Goal: Transaction & Acquisition: Obtain resource

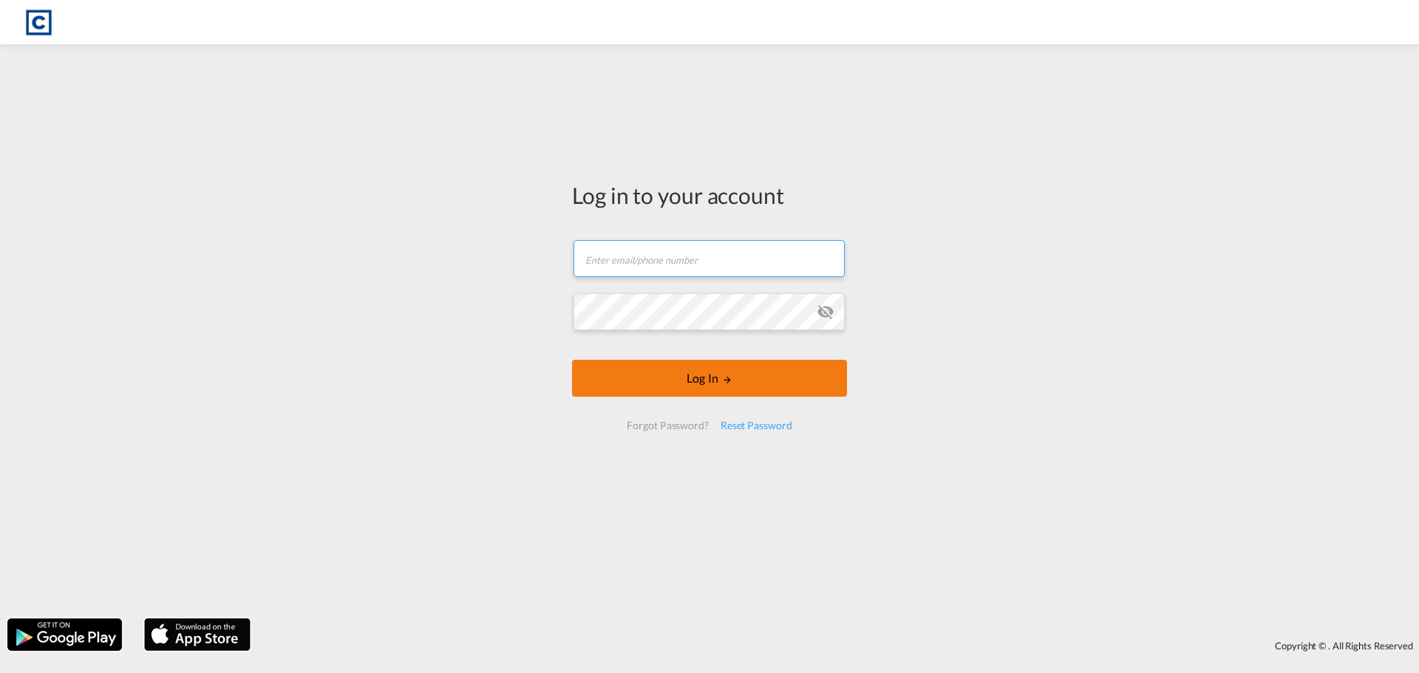
type input "[PERSON_NAME][EMAIL_ADDRESS][PERSON_NAME][DOMAIN_NAME]"
click at [719, 374] on button "Log In" at bounding box center [709, 378] width 275 height 37
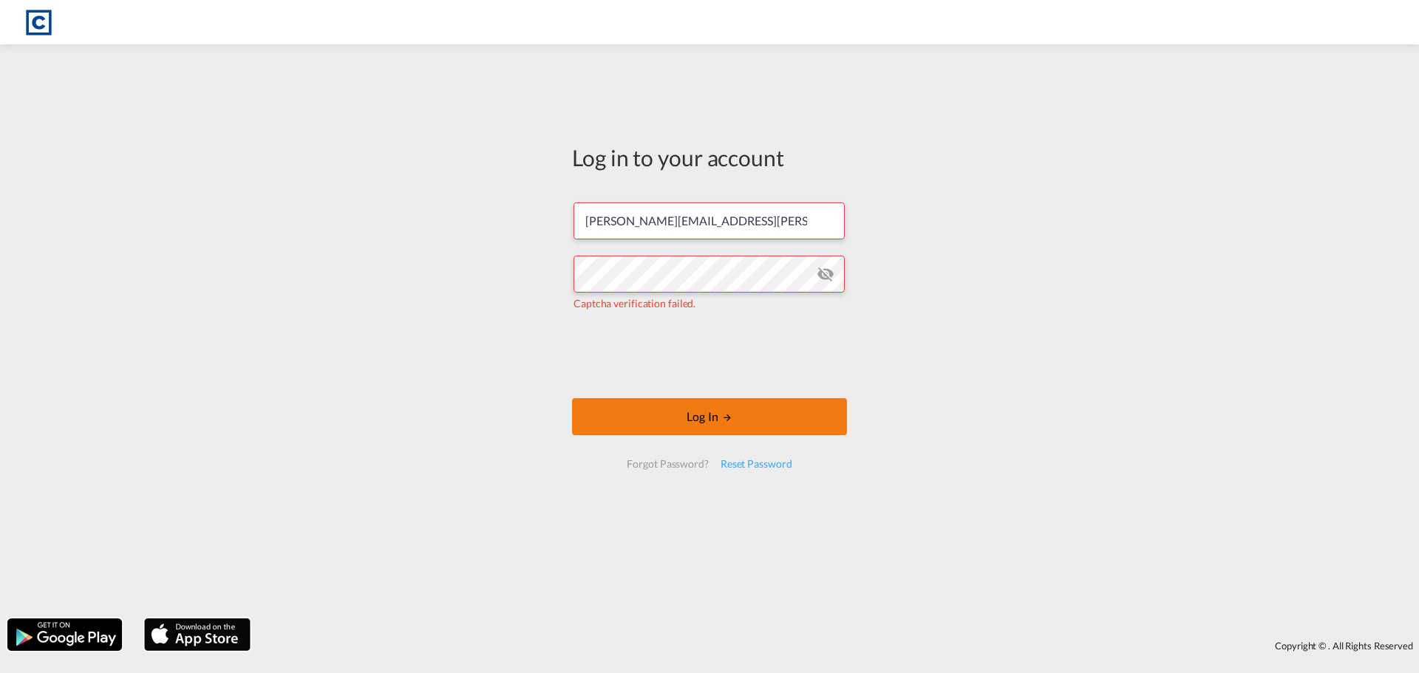
click at [687, 418] on button "Log In" at bounding box center [709, 416] width 275 height 37
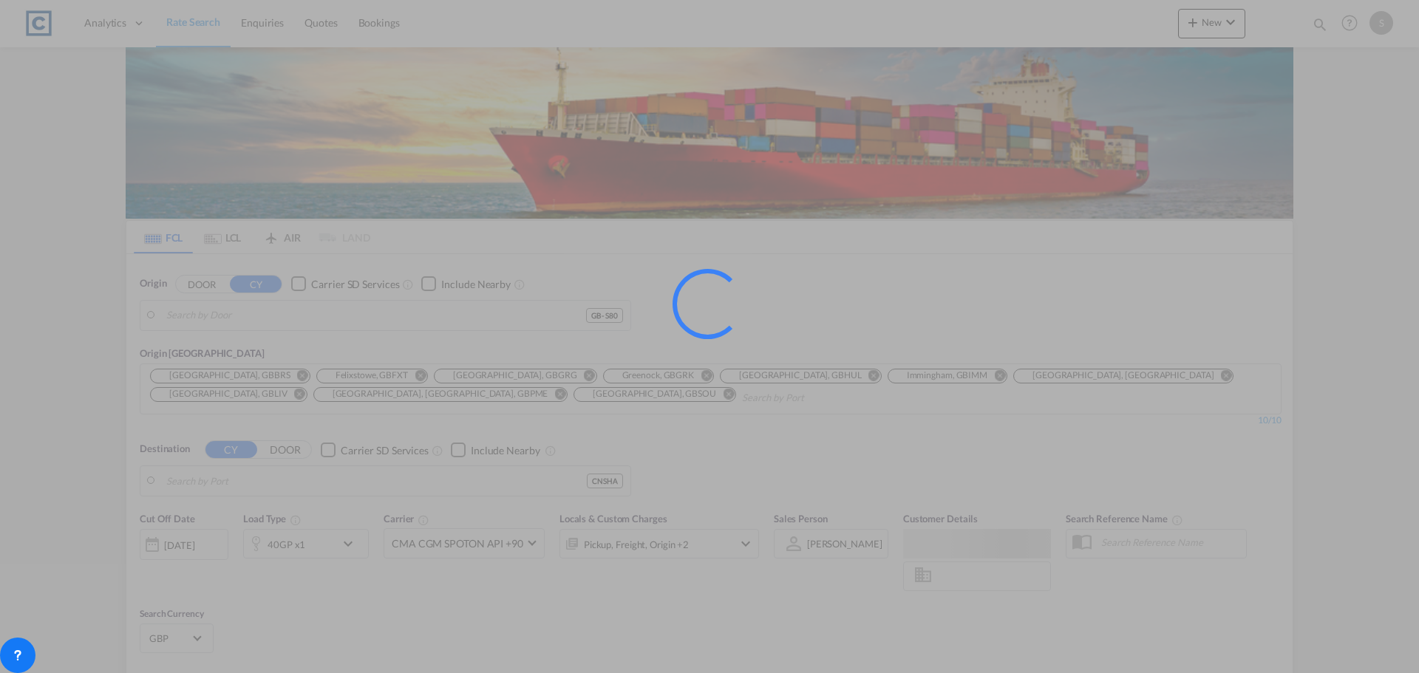
type input "GB-S80, Bassetlaw"
type input "[GEOGRAPHIC_DATA], [GEOGRAPHIC_DATA]"
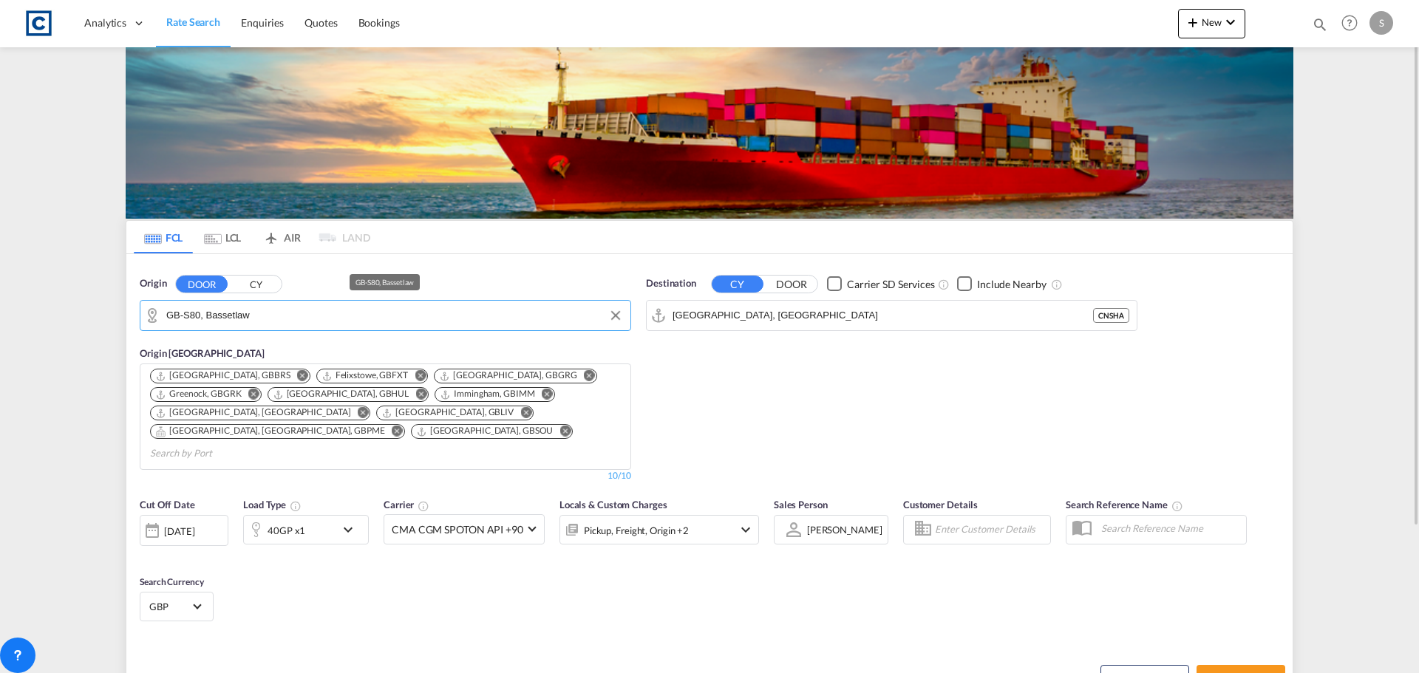
click at [270, 307] on input "GB-S80, Bassetlaw" at bounding box center [394, 315] width 457 height 22
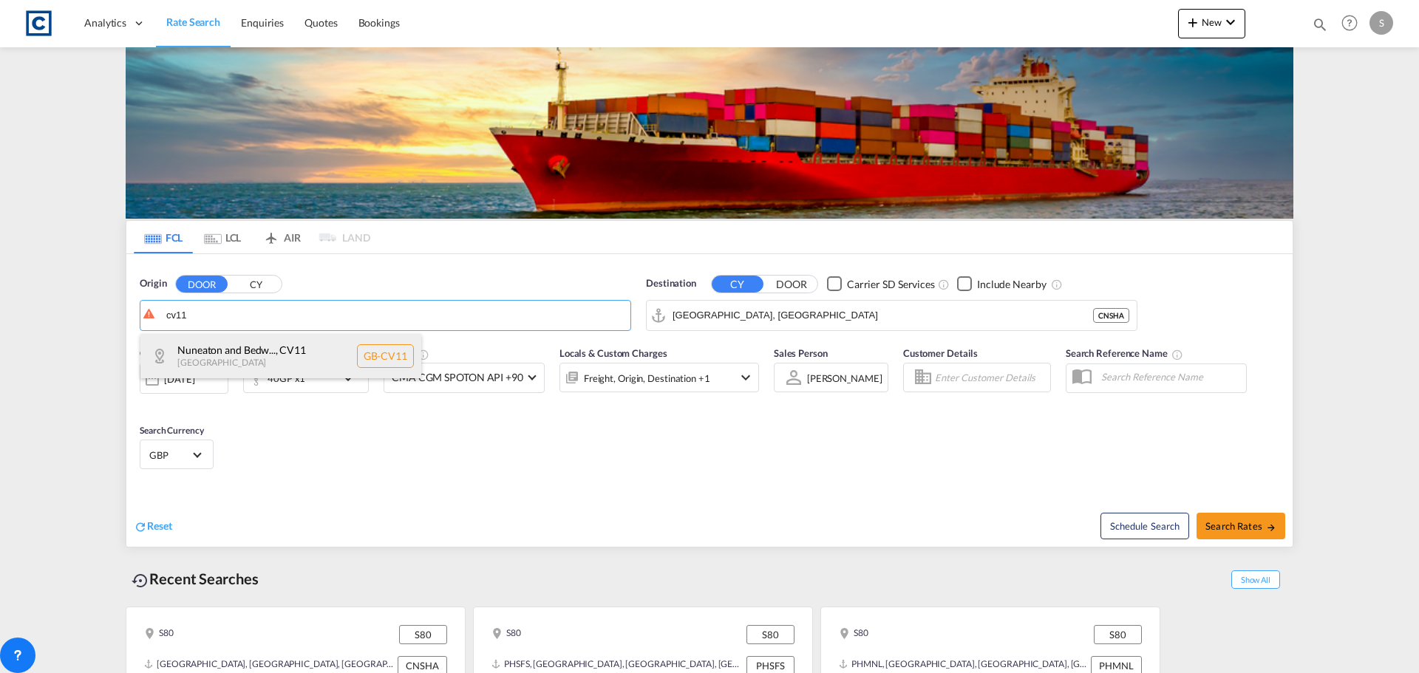
click at [264, 358] on div "Nuneaton and Bedw... , CV11 [GEOGRAPHIC_DATA] [GEOGRAPHIC_DATA]-CV11" at bounding box center [280, 356] width 281 height 44
type input "GB-CV11, Nuneaton and Bedworth"
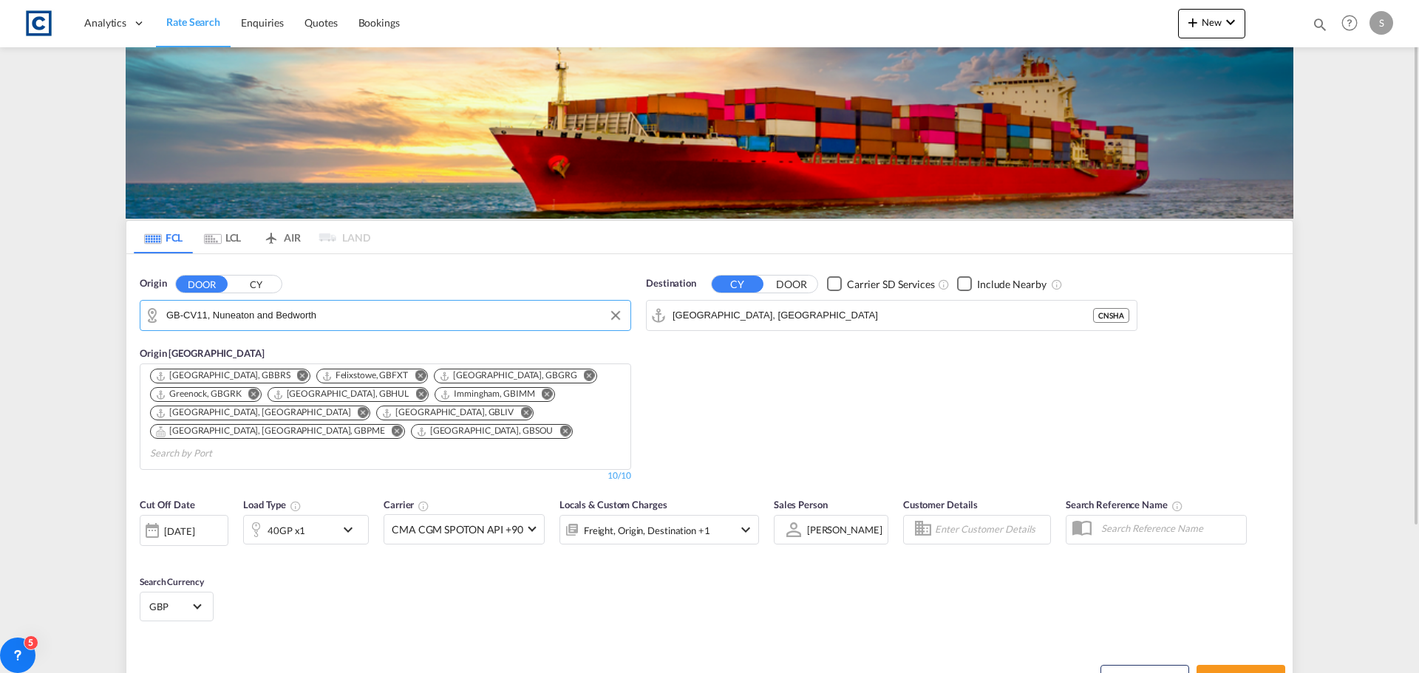
click at [318, 515] on div "40GP x1" at bounding box center [290, 530] width 92 height 30
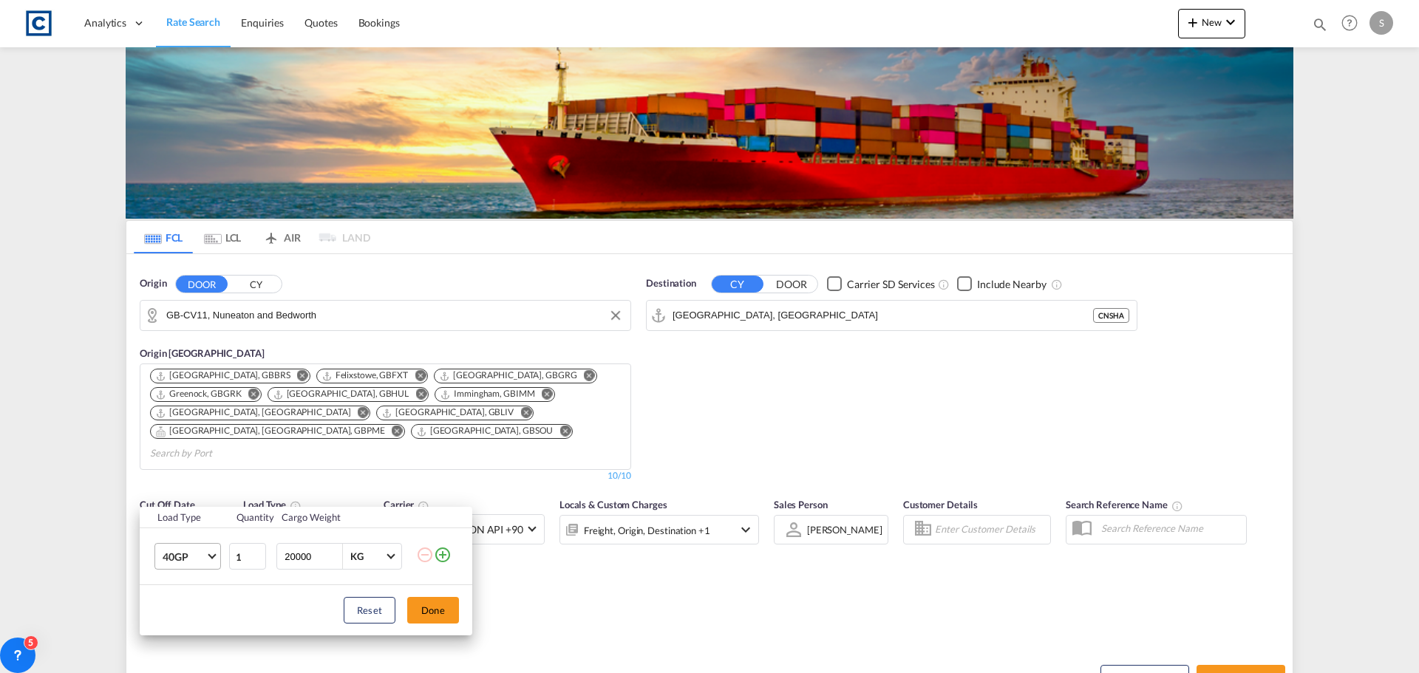
click at [188, 553] on span "40GP" at bounding box center [184, 557] width 43 height 15
click at [186, 501] on div "20GP" at bounding box center [176, 495] width 26 height 15
click at [452, 606] on button "Done" at bounding box center [433, 610] width 52 height 27
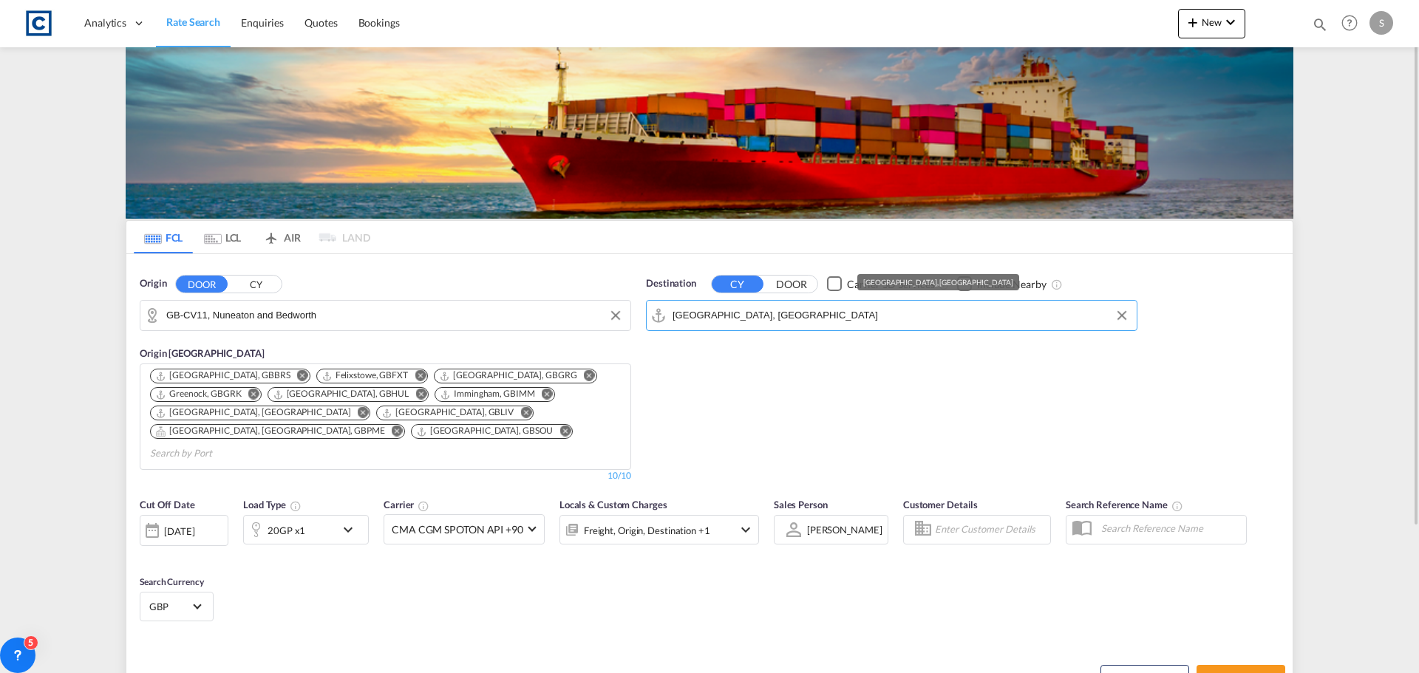
drag, startPoint x: 764, startPoint y: 312, endPoint x: 749, endPoint y: 445, distance: 133.8
click at [766, 313] on input "[GEOGRAPHIC_DATA], [GEOGRAPHIC_DATA]" at bounding box center [900, 315] width 457 height 22
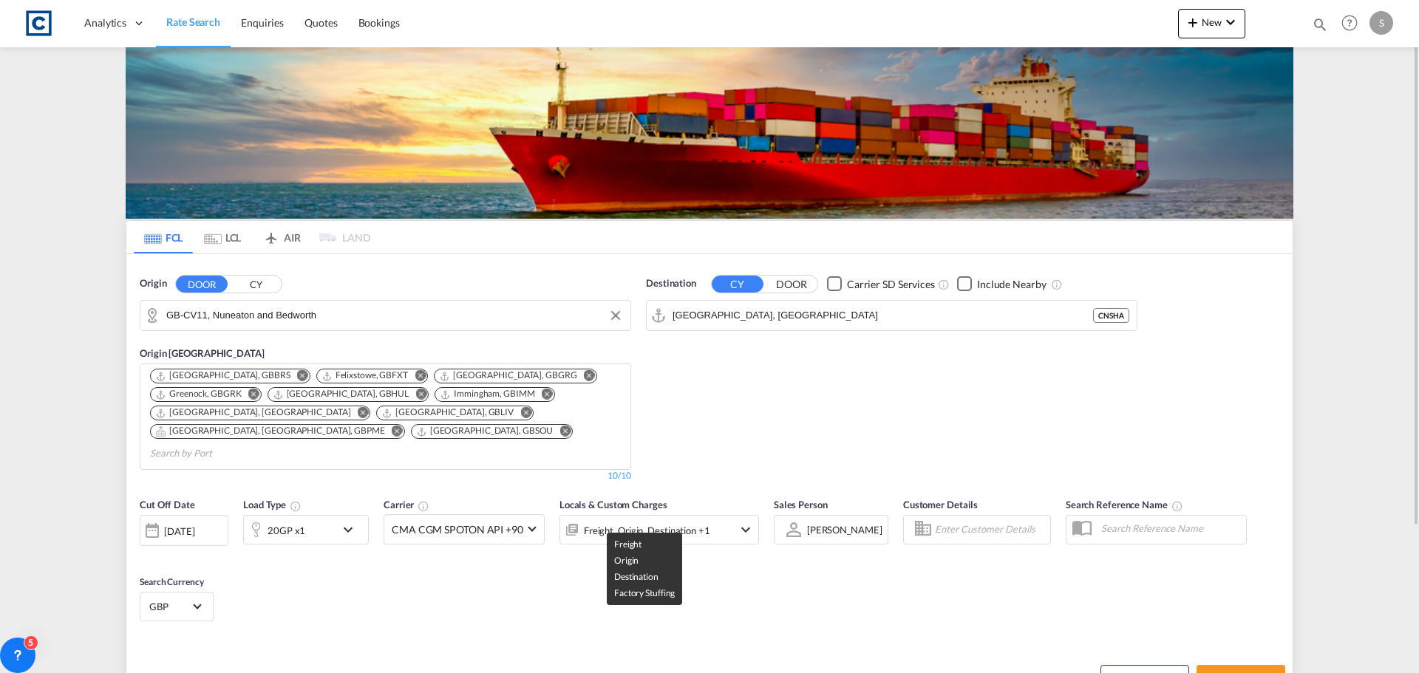
click at [646, 520] on div "Freight, Origin, Destination +1" at bounding box center [647, 530] width 126 height 21
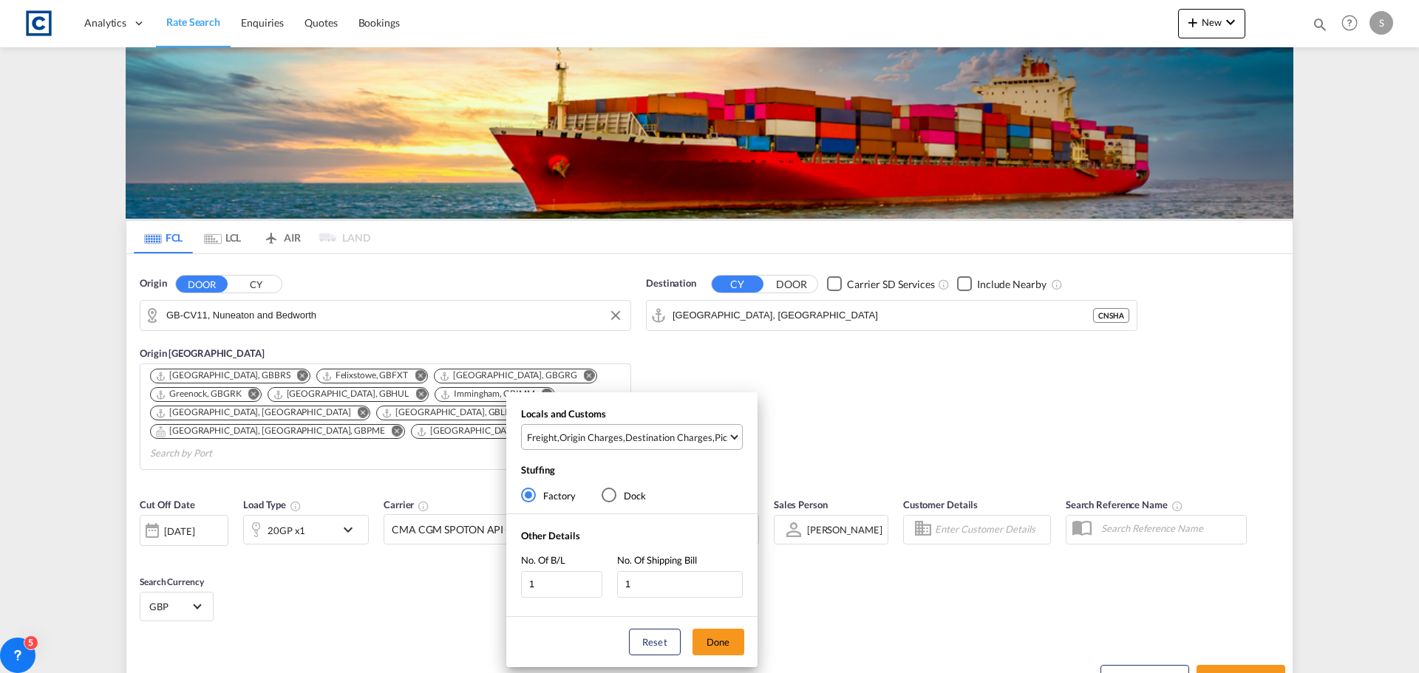
click at [668, 431] on div "Destination Charges" at bounding box center [668, 437] width 87 height 13
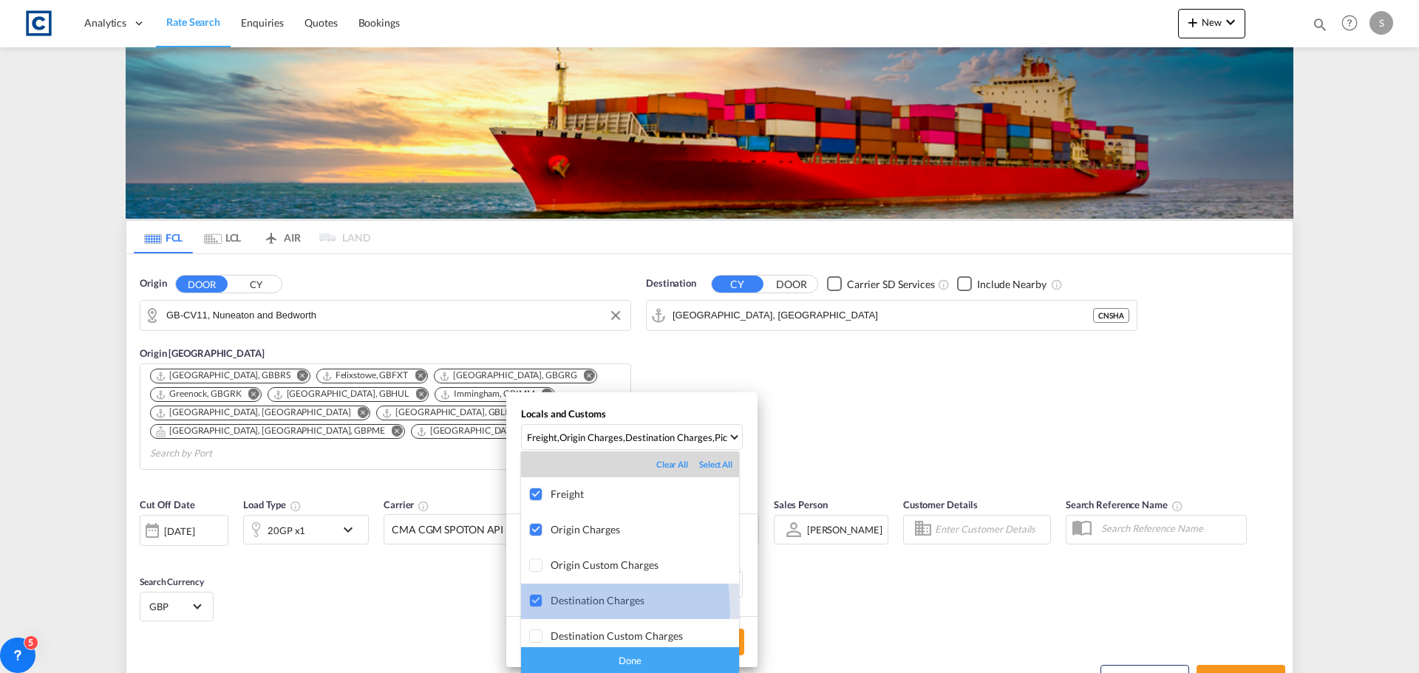
click at [558, 608] on md-option "Destination Charges" at bounding box center [630, 601] width 218 height 35
click at [599, 661] on div "Done" at bounding box center [630, 660] width 218 height 26
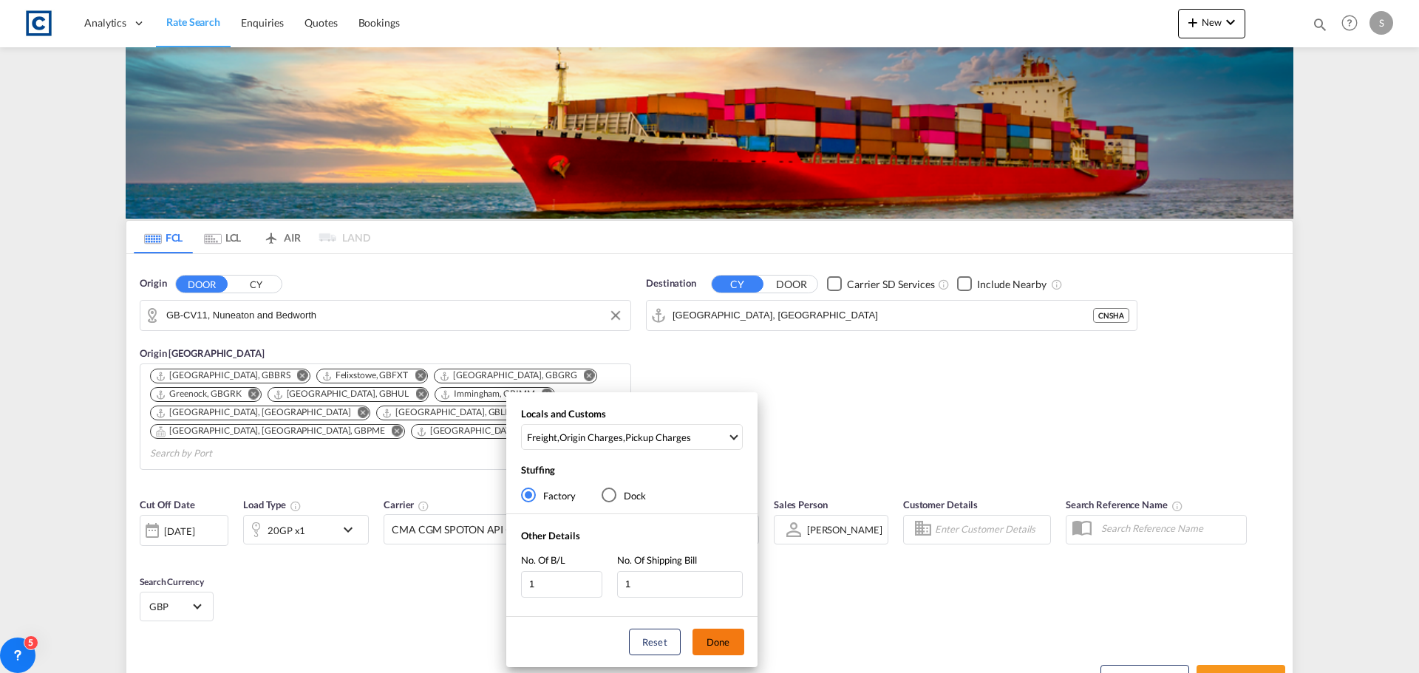
click at [708, 643] on button "Done" at bounding box center [718, 642] width 52 height 27
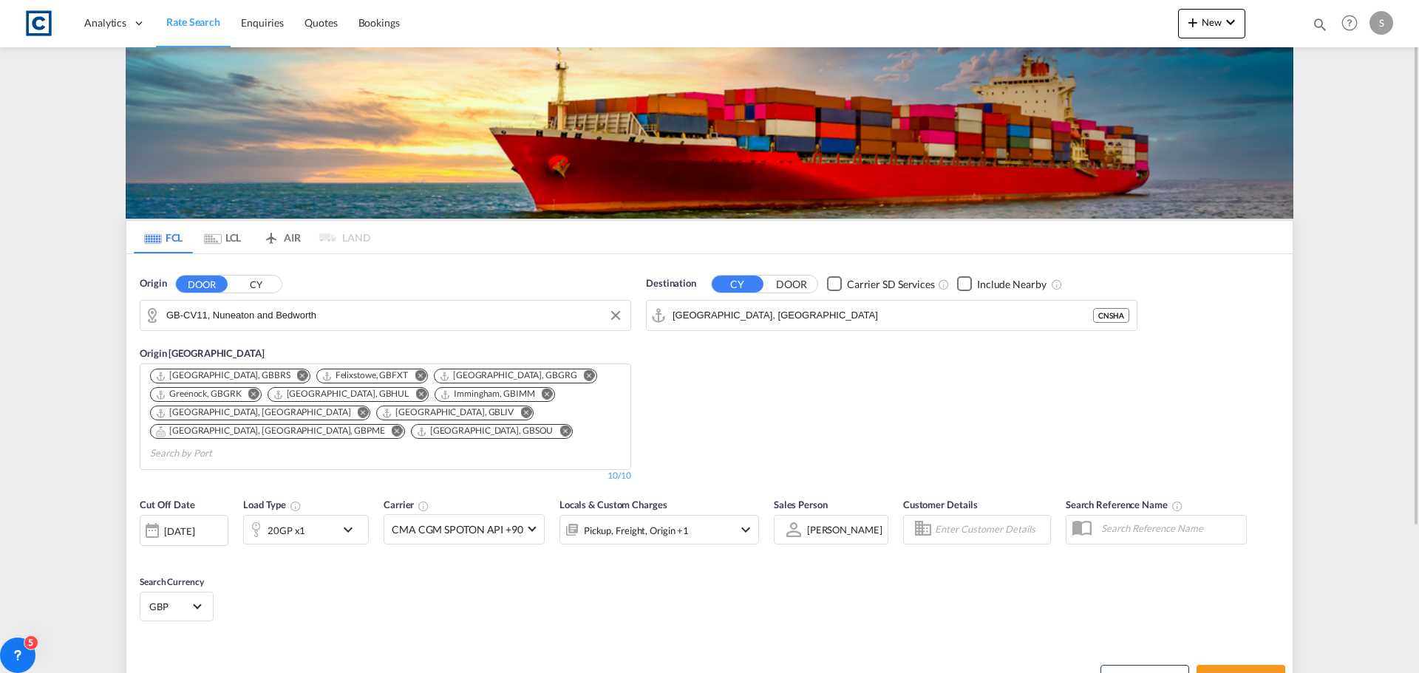
click at [760, 287] on button "CY" at bounding box center [738, 284] width 52 height 17
click at [763, 319] on input "[GEOGRAPHIC_DATA], [GEOGRAPHIC_DATA]" at bounding box center [900, 315] width 457 height 22
click at [750, 398] on div "Destination CY DOOR Carrier SD Services Include Nearby [GEOGRAPHIC_DATA]" at bounding box center [891, 379] width 506 height 221
click at [736, 315] on body "Analytics Dashboard Rate Search Enquiries Quotes Bookings" at bounding box center [709, 336] width 1419 height 673
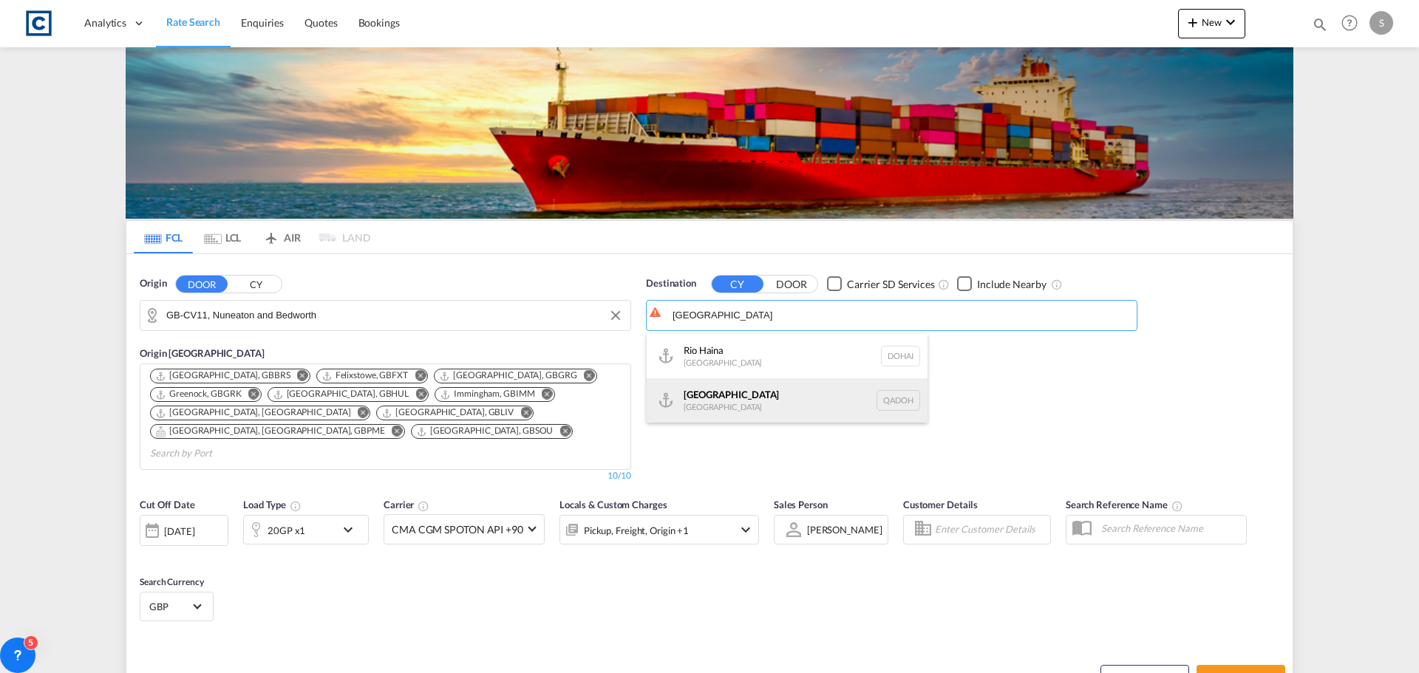
click at [741, 398] on div "Doha [GEOGRAPHIC_DATA] [GEOGRAPHIC_DATA]" at bounding box center [787, 400] width 281 height 44
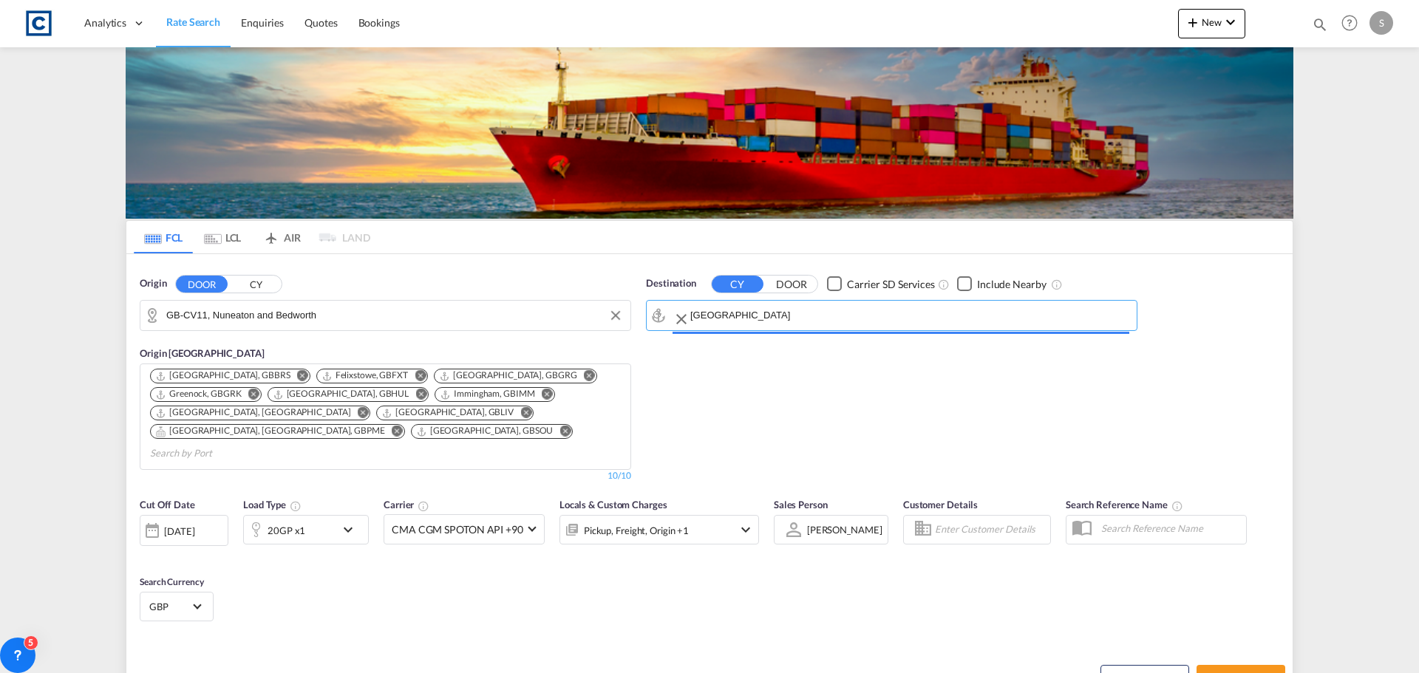
type input "[GEOGRAPHIC_DATA], QADOH"
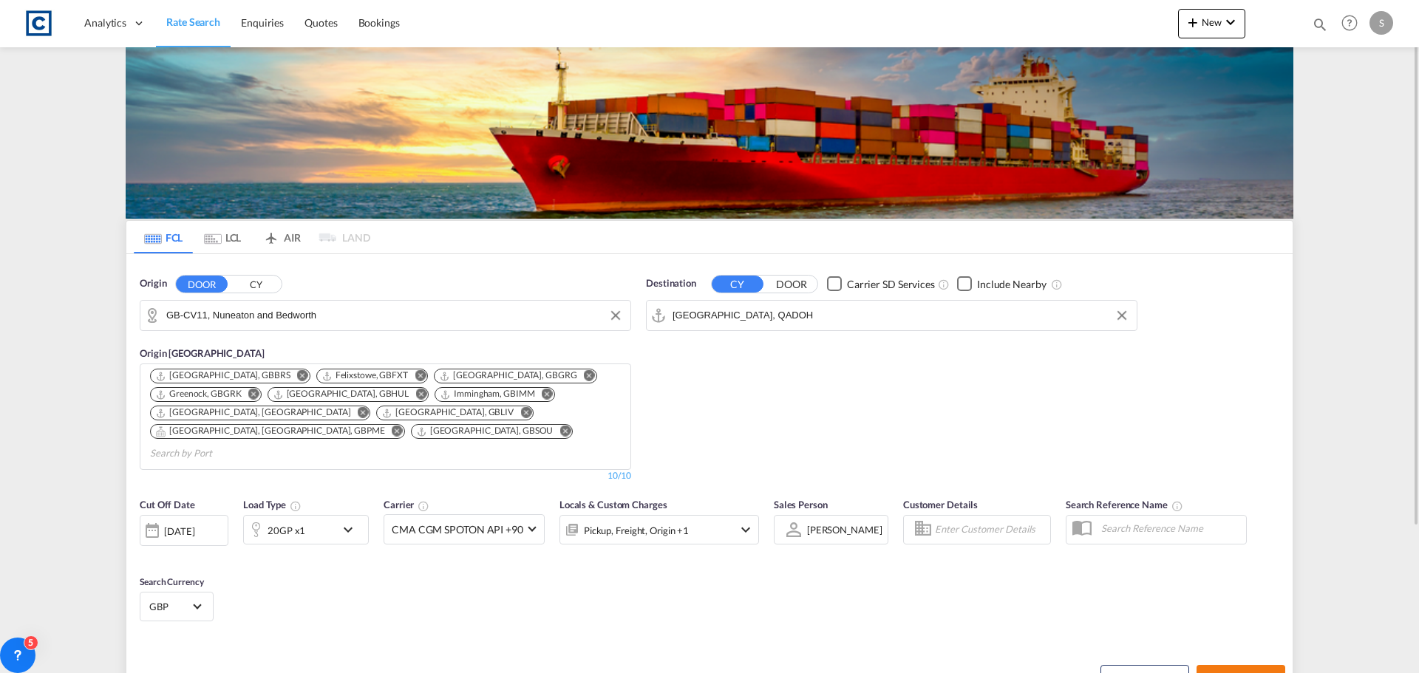
click at [1234, 672] on span "Search Rates" at bounding box center [1240, 678] width 71 height 12
type input "CV11 to QADOH / [DATE]"
